Goal: Task Accomplishment & Management: Manage account settings

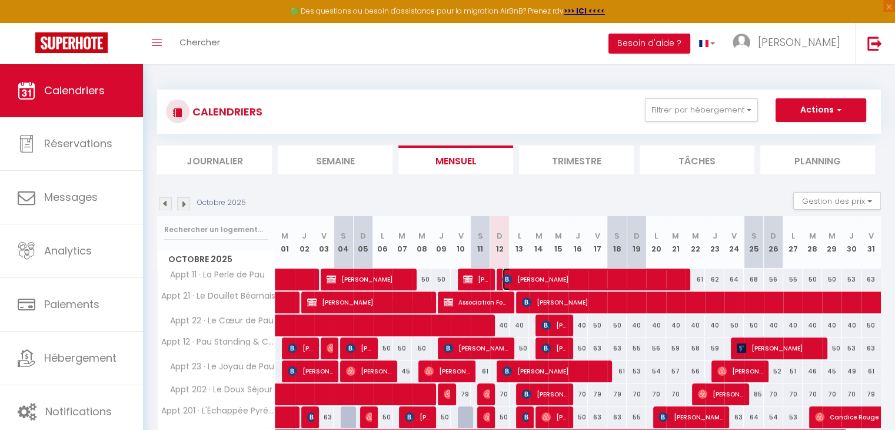
click at [533, 278] on span "[PERSON_NAME]" at bounding box center [593, 279] width 181 height 22
select select "OK"
select select "KO"
select select "1"
select select "0"
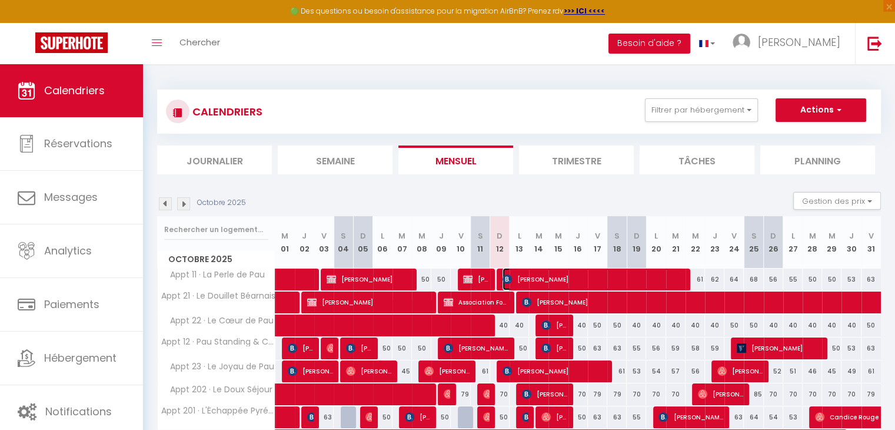
select select "1"
select select
select select "53709"
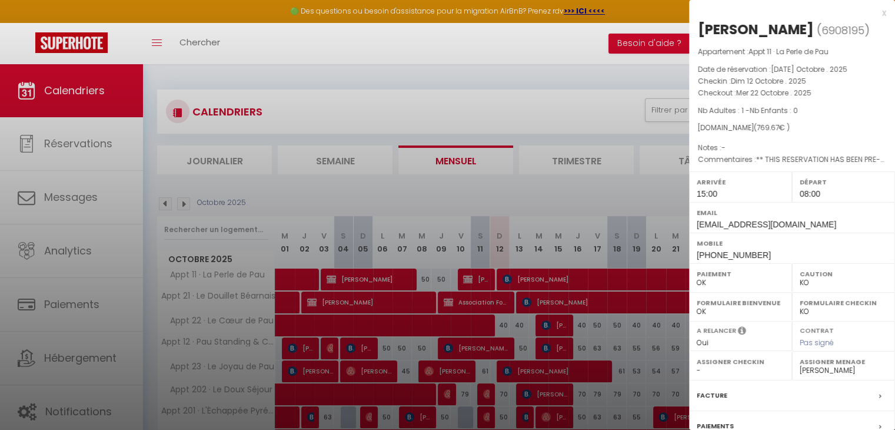
click at [800, 284] on select "OK KO" at bounding box center [844, 282] width 88 height 11
click at [800, 277] on select "OK KO" at bounding box center [844, 282] width 88 height 11
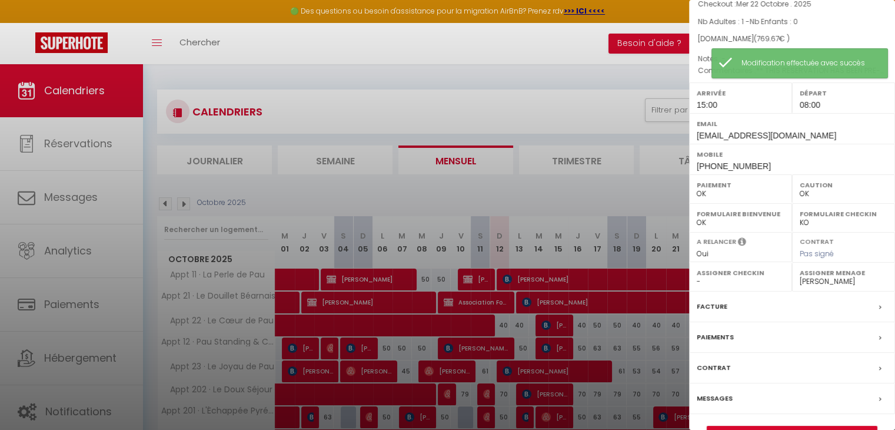
scroll to position [117, 0]
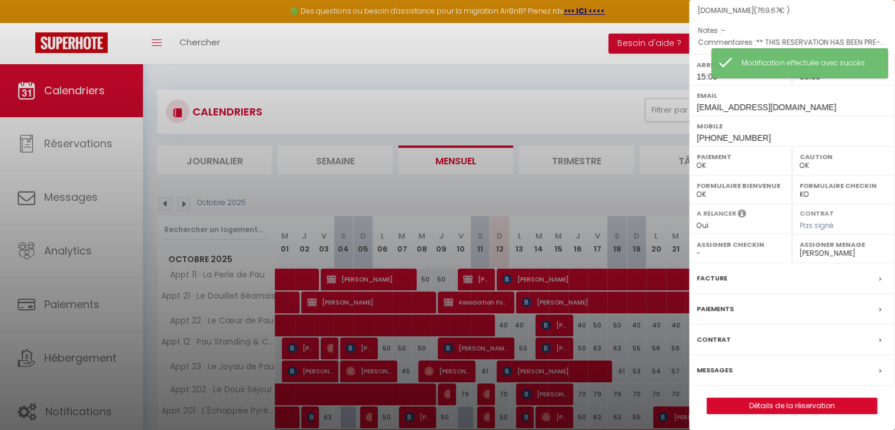
click at [600, 114] on div at bounding box center [447, 215] width 895 height 430
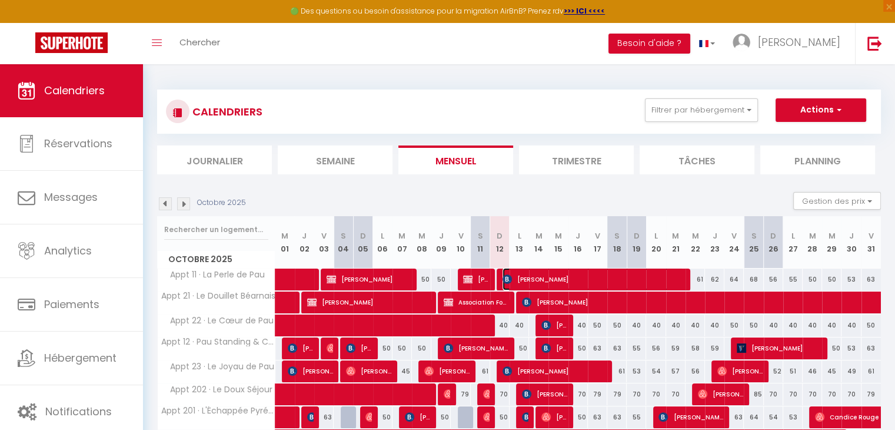
click at [591, 278] on span "[PERSON_NAME]" at bounding box center [593, 279] width 181 height 22
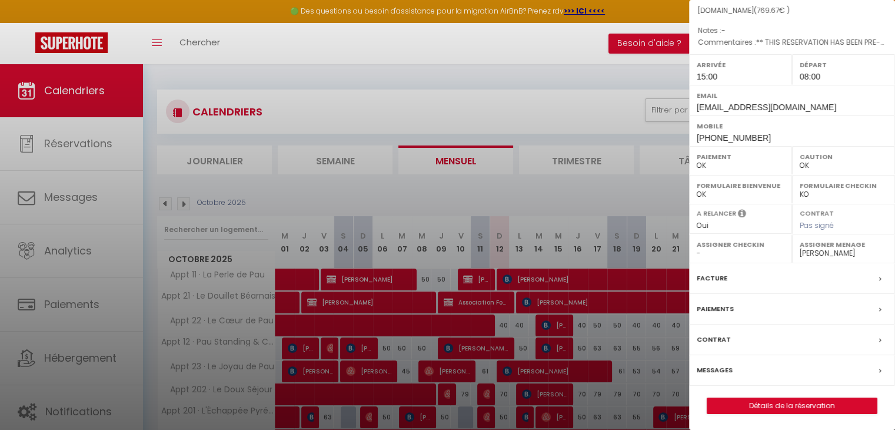
click at [802, 162] on select "OK KO" at bounding box center [844, 165] width 88 height 11
select select "KO"
click at [800, 160] on select "OK KO" at bounding box center [844, 165] width 88 height 11
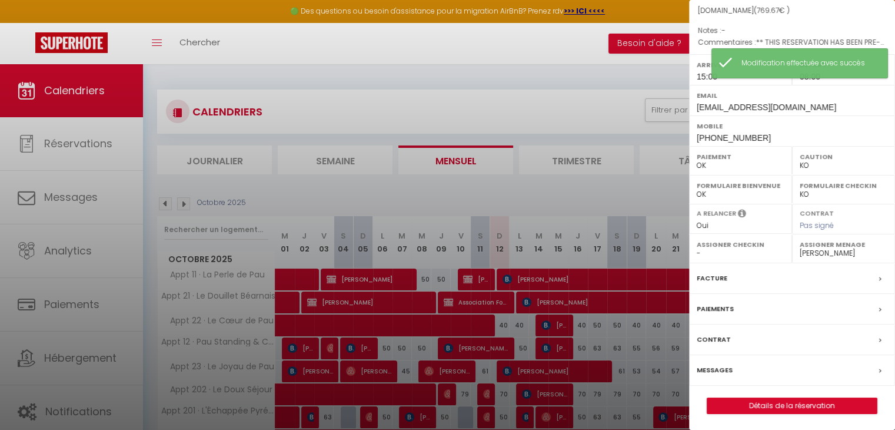
click at [556, 138] on div at bounding box center [447, 215] width 895 height 430
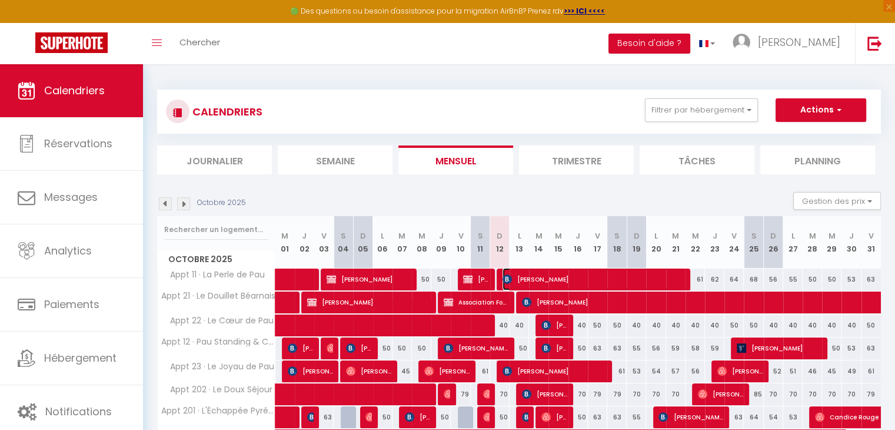
click at [530, 281] on span "[PERSON_NAME]" at bounding box center [593, 279] width 181 height 22
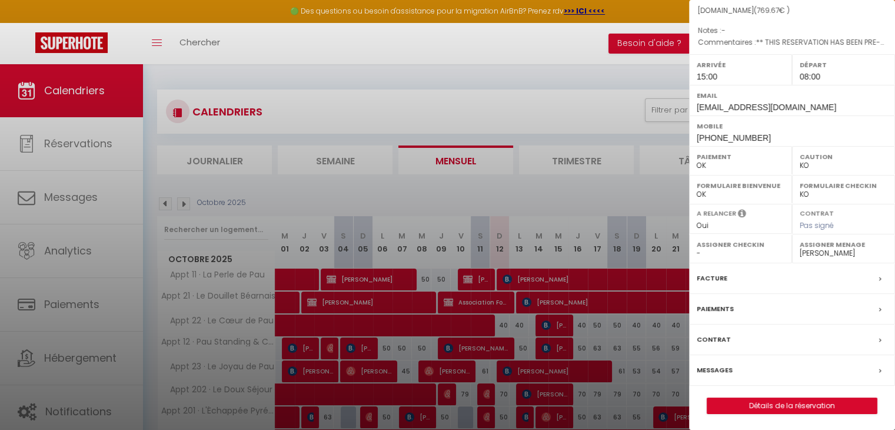
click at [719, 369] on label "Messages" at bounding box center [715, 370] width 36 height 12
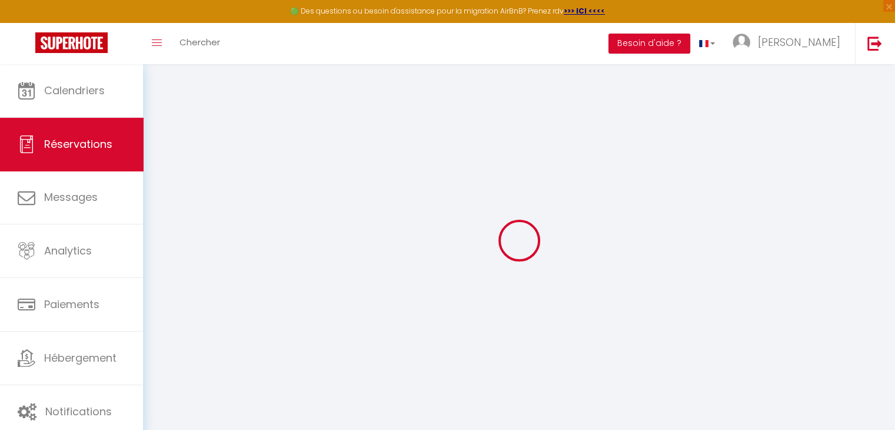
select select
checkbox input "false"
select select
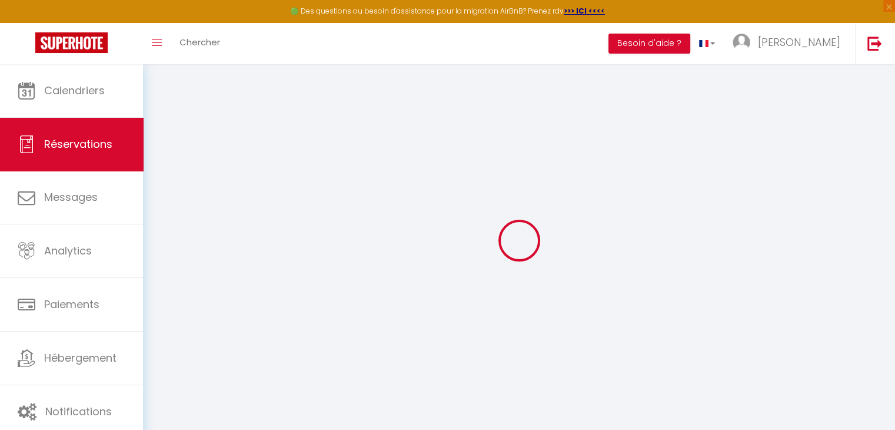
checkbox input "false"
type textarea "** THIS RESERVATION HAS BEEN PRE-PAID ** BOOKING NOTE : Payment charge is EUR 1…"
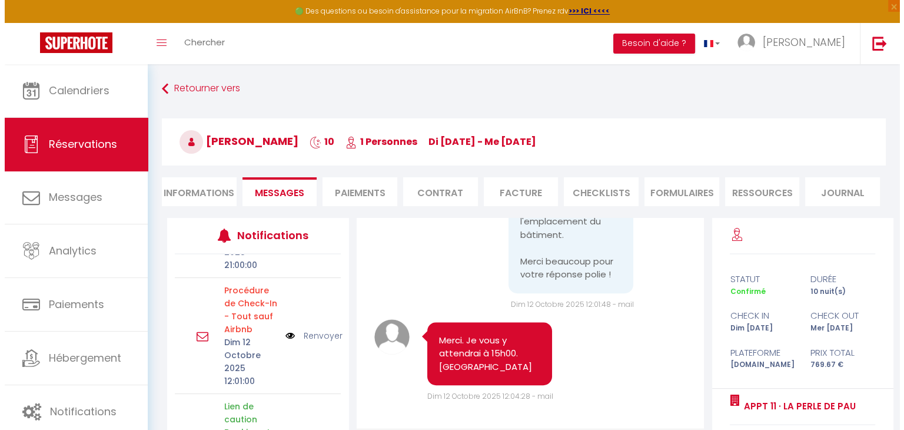
scroll to position [225, 0]
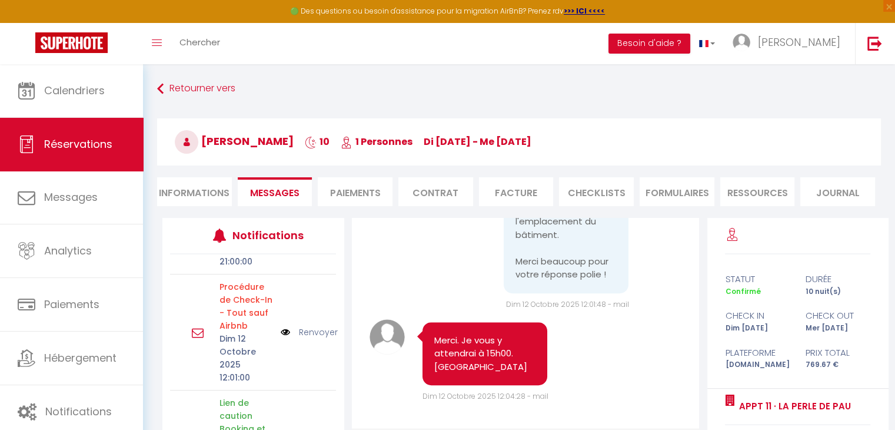
click at [281, 330] on img at bounding box center [285, 332] width 9 height 13
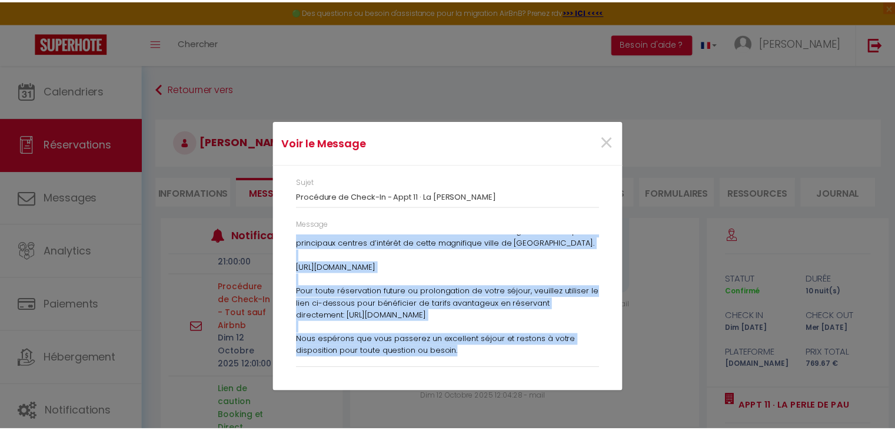
scroll to position [341, 0]
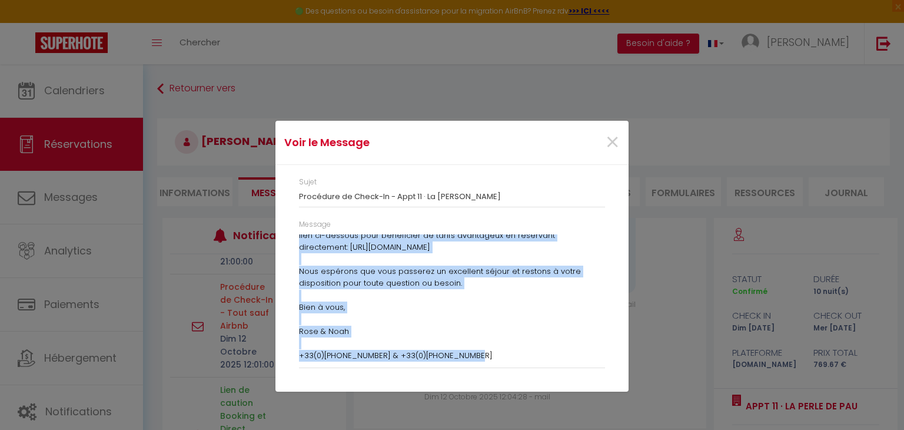
drag, startPoint x: 294, startPoint y: 241, endPoint x: 474, endPoint y: 359, distance: 215.2
click at [474, 359] on div "Message Bonjour [PERSON_NAME], Nous vous remercions chaleureusement pour votre …" at bounding box center [451, 299] width 321 height 161
copy div "Loremip Dolors, Amet cons adipiscing elitseddoeiusmo temp incid utlaboreetd ma …"
click at [611, 143] on span "×" at bounding box center [612, 142] width 15 height 35
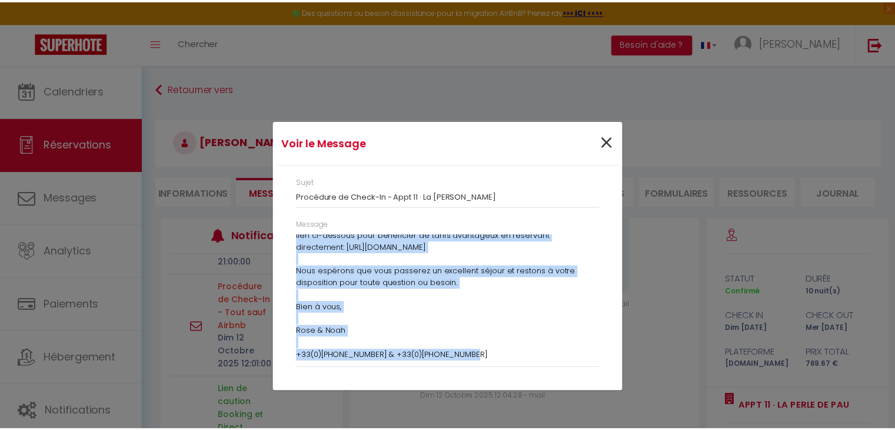
scroll to position [5118, 0]
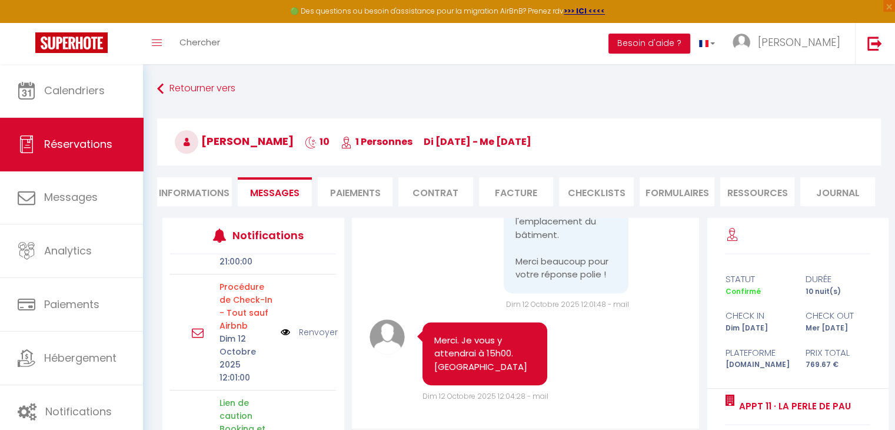
click at [488, 48] on div "Toggle menubar Chercher BUTTON Besoin d'aide ? [PERSON_NAME] Équipe" at bounding box center [485, 43] width 801 height 41
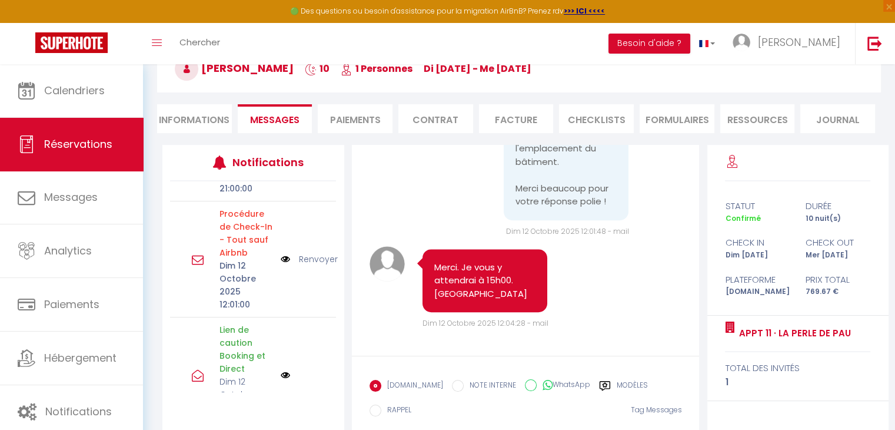
scroll to position [0, 0]
